Goal: Find specific fact: Find specific fact

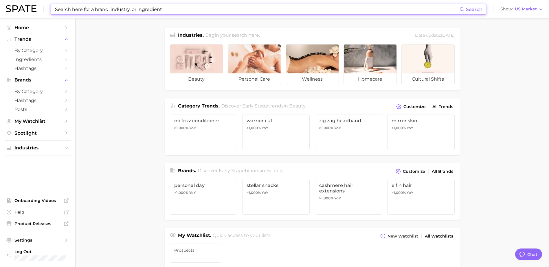
click at [221, 7] on input at bounding box center [256, 9] width 405 height 10
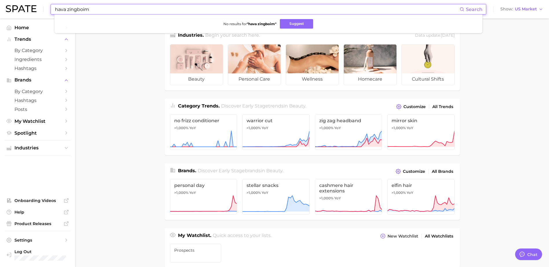
type input "hava zingboim"
